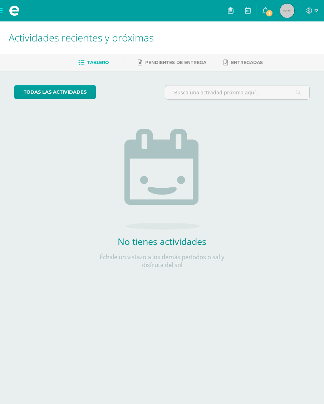
click at [162, 61] on span "Pendientes de entrega" at bounding box center [175, 62] width 61 height 5
click at [245, 63] on span "Entregadas" at bounding box center [247, 62] width 32 height 5
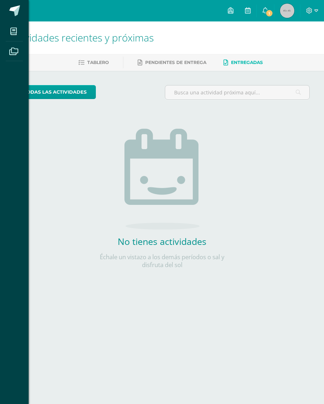
click at [11, 30] on icon at bounding box center [13, 31] width 6 height 7
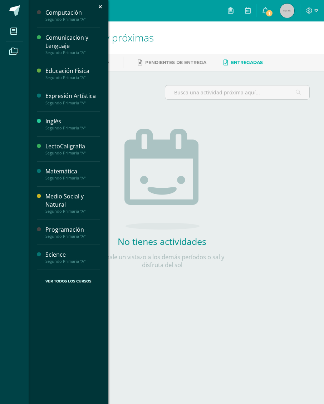
click at [15, 49] on icon at bounding box center [13, 51] width 9 height 7
click at [14, 58] on span at bounding box center [14, 51] width 16 height 16
click at [13, 50] on icon at bounding box center [13, 51] width 9 height 7
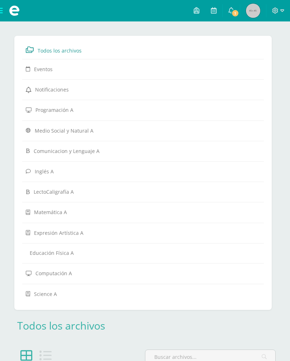
click at [196, 18] on link at bounding box center [196, 10] width 17 height 21
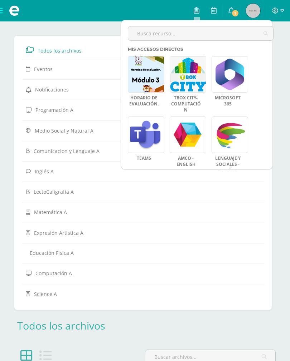
click at [187, 134] on link at bounding box center [188, 135] width 36 height 36
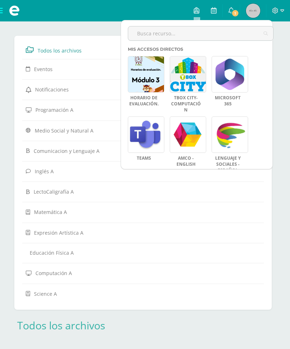
click at [186, 135] on link at bounding box center [188, 135] width 36 height 36
click at [188, 138] on link at bounding box center [188, 135] width 36 height 36
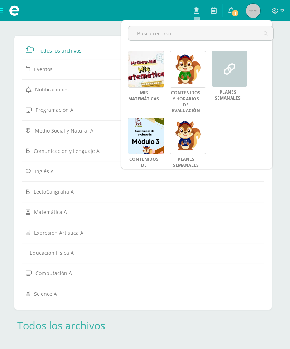
scroll to position [126, 0]
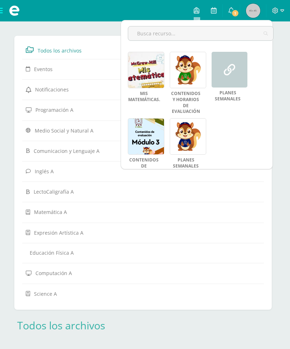
click at [230, 69] on icon at bounding box center [229, 69] width 11 height 11
